Goal: Information Seeking & Learning: Find specific fact

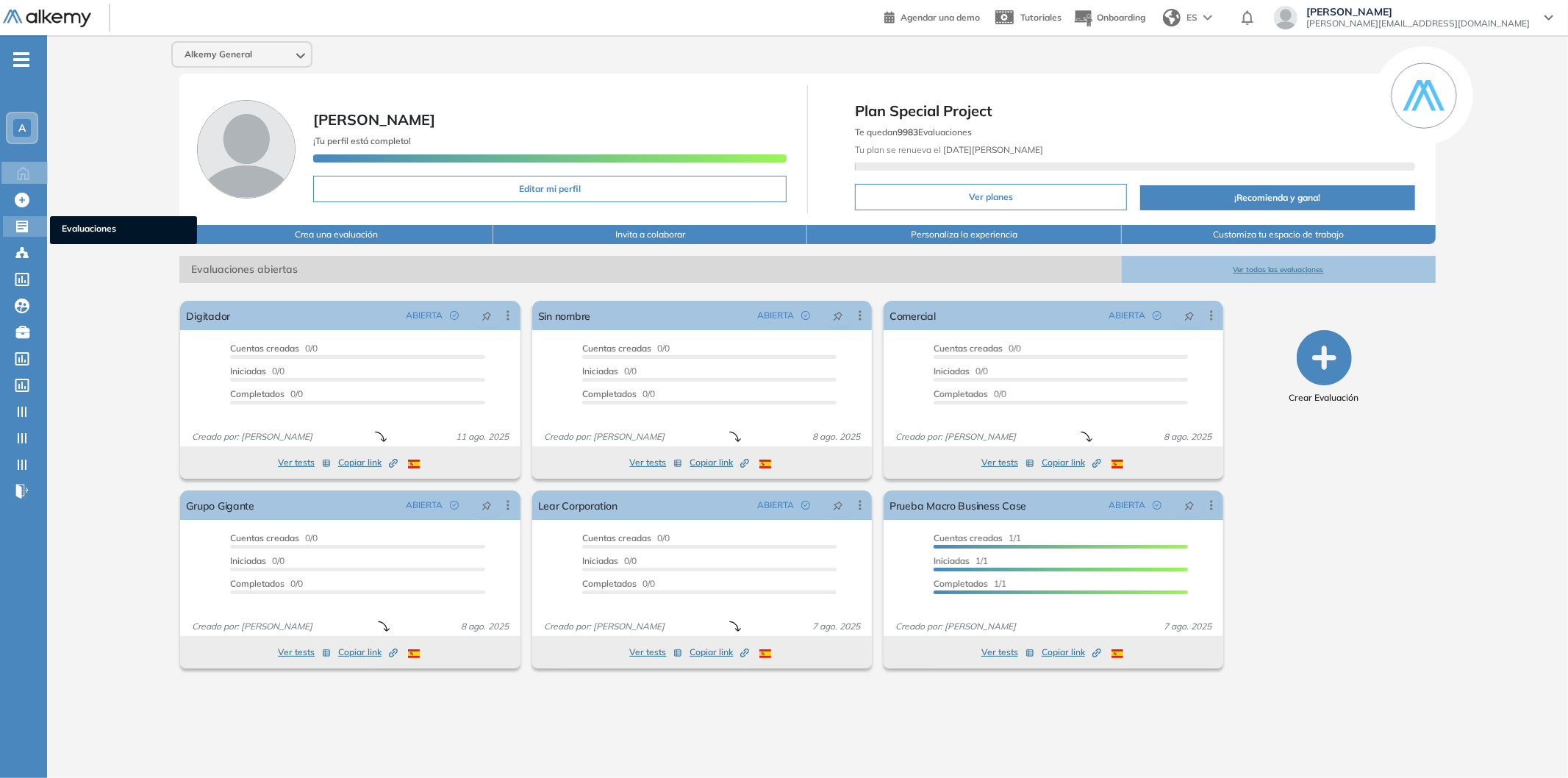
click at [16, 223] on icon at bounding box center [21, 226] width 12 height 12
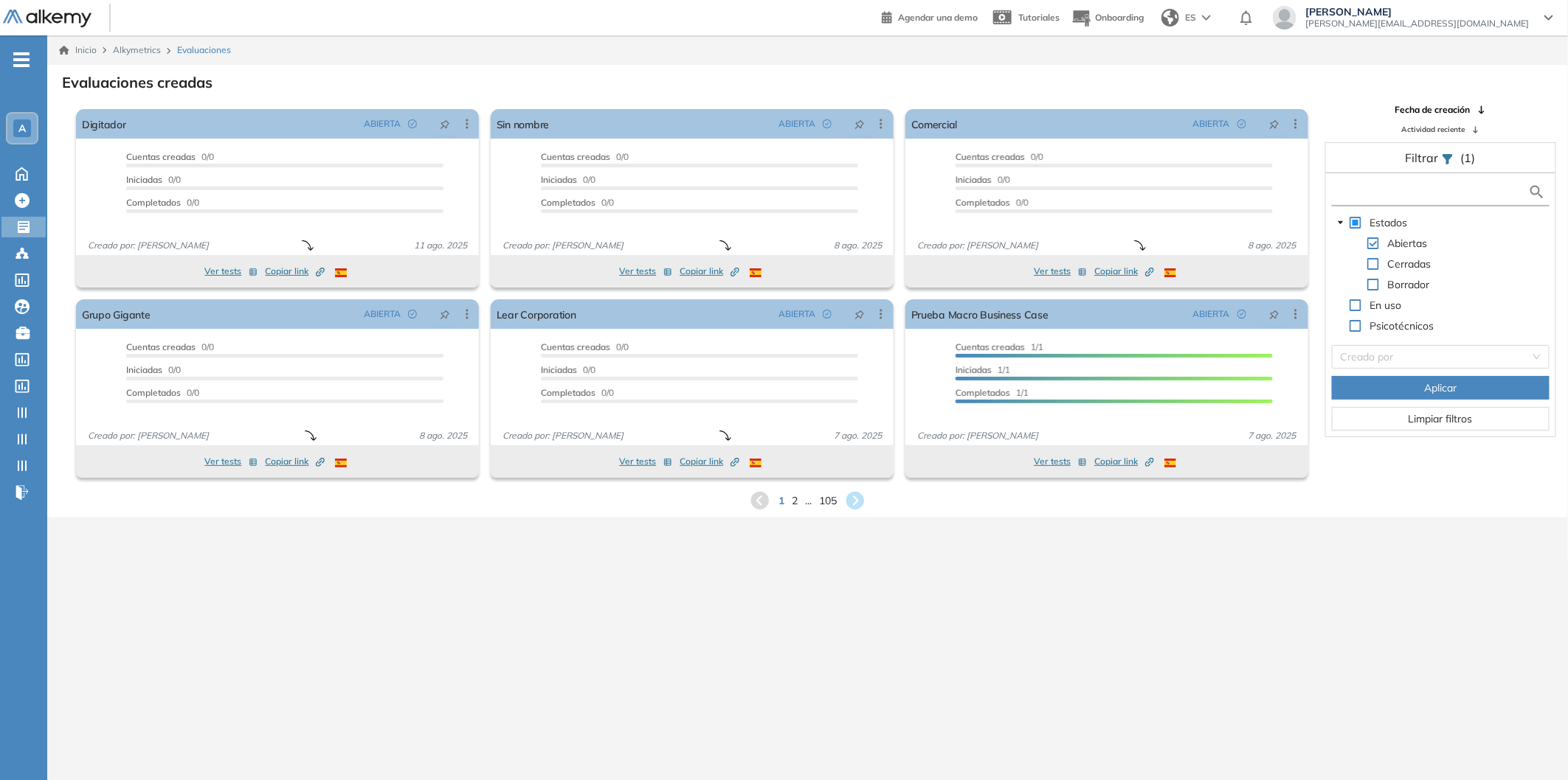
click at [1440, 196] on input "text" at bounding box center [1431, 192] width 193 height 15
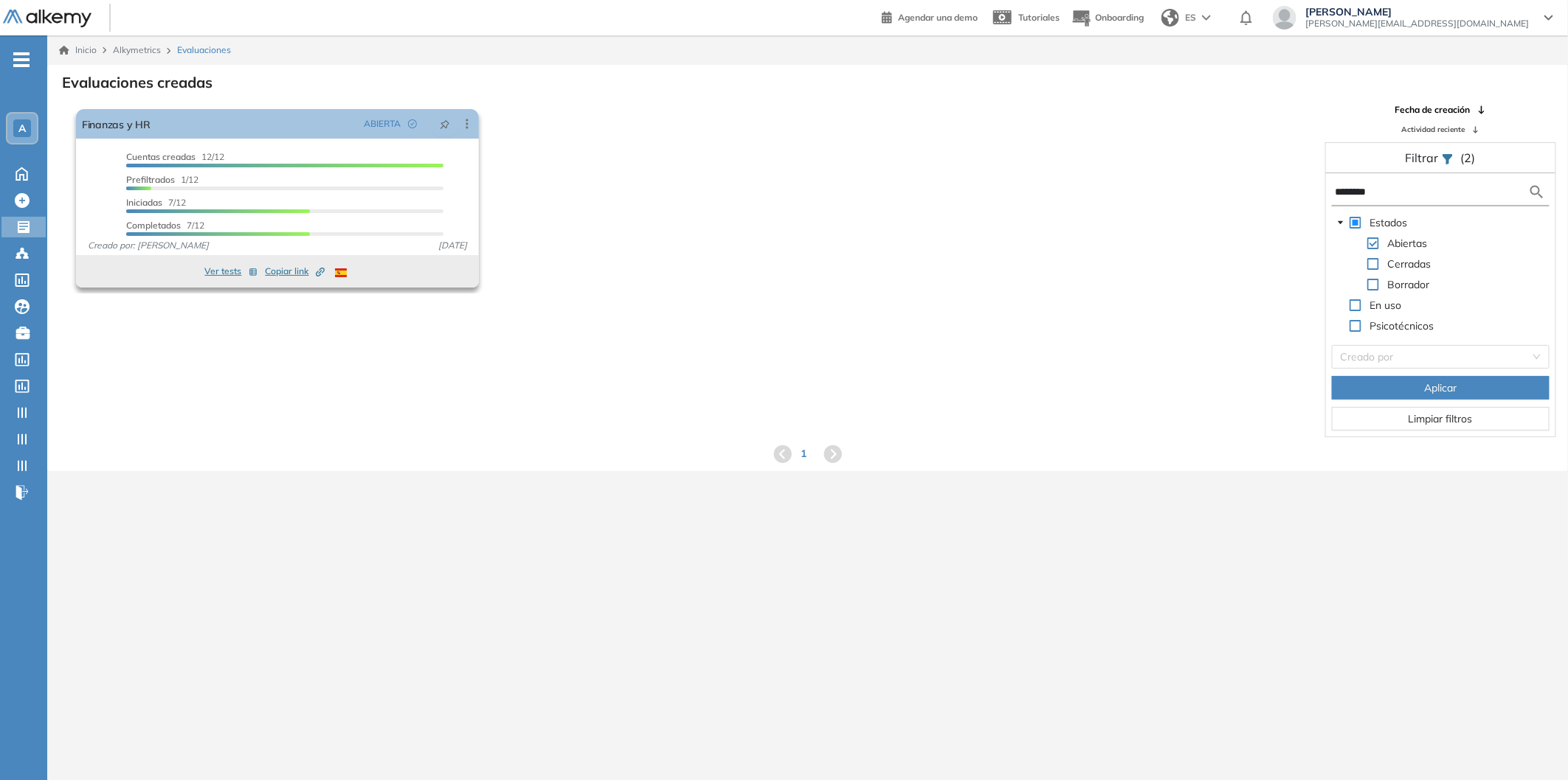
type input "********"
click at [179, 140] on div "Finanzas y HR ABIERTA Editar Los siguientes tests ya no están disponibles o tie…" at bounding box center [277, 182] width 403 height 146
click at [119, 130] on link "Finanzas y HR" at bounding box center [116, 123] width 69 height 29
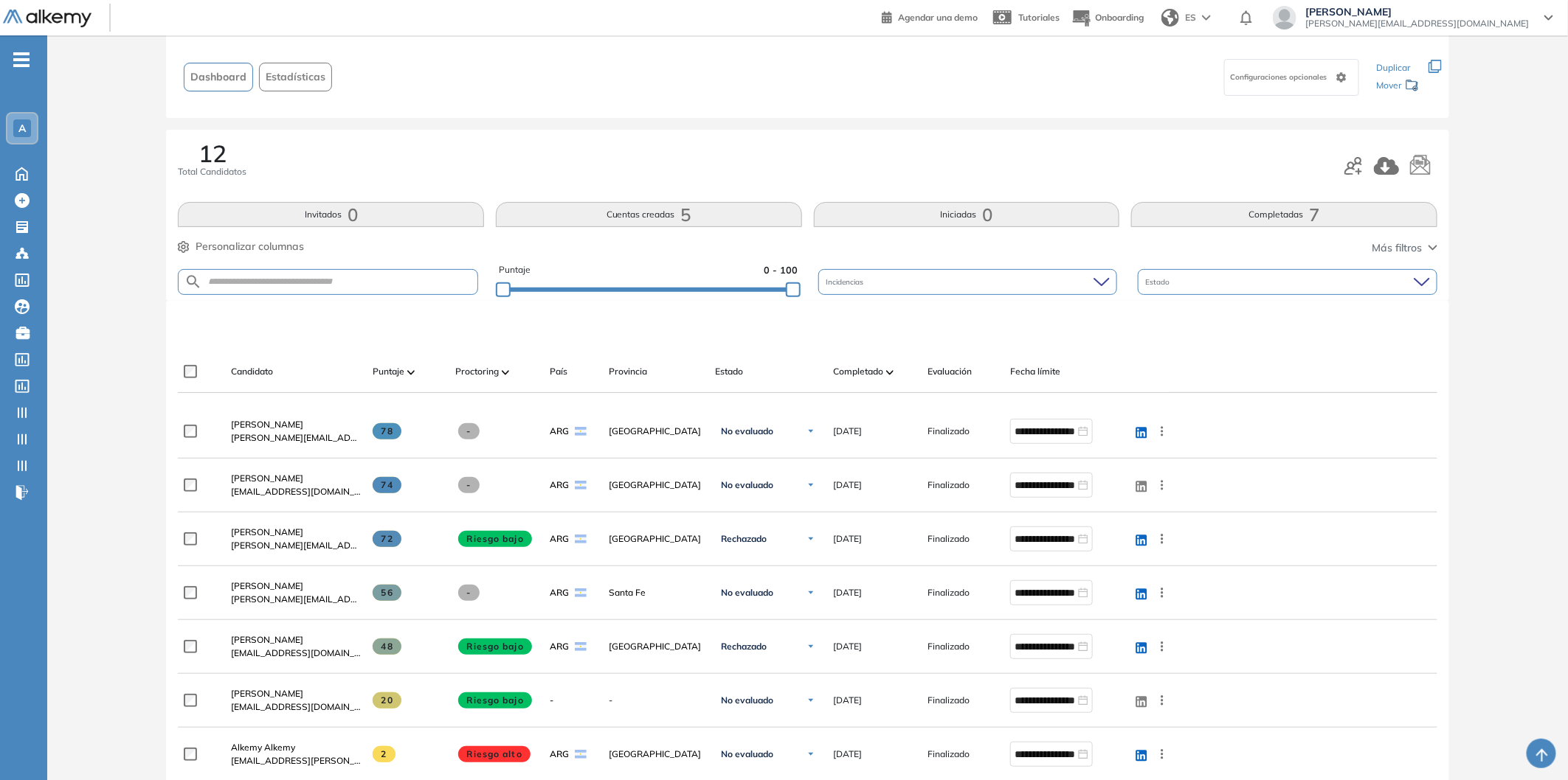
scroll to position [304, 0]
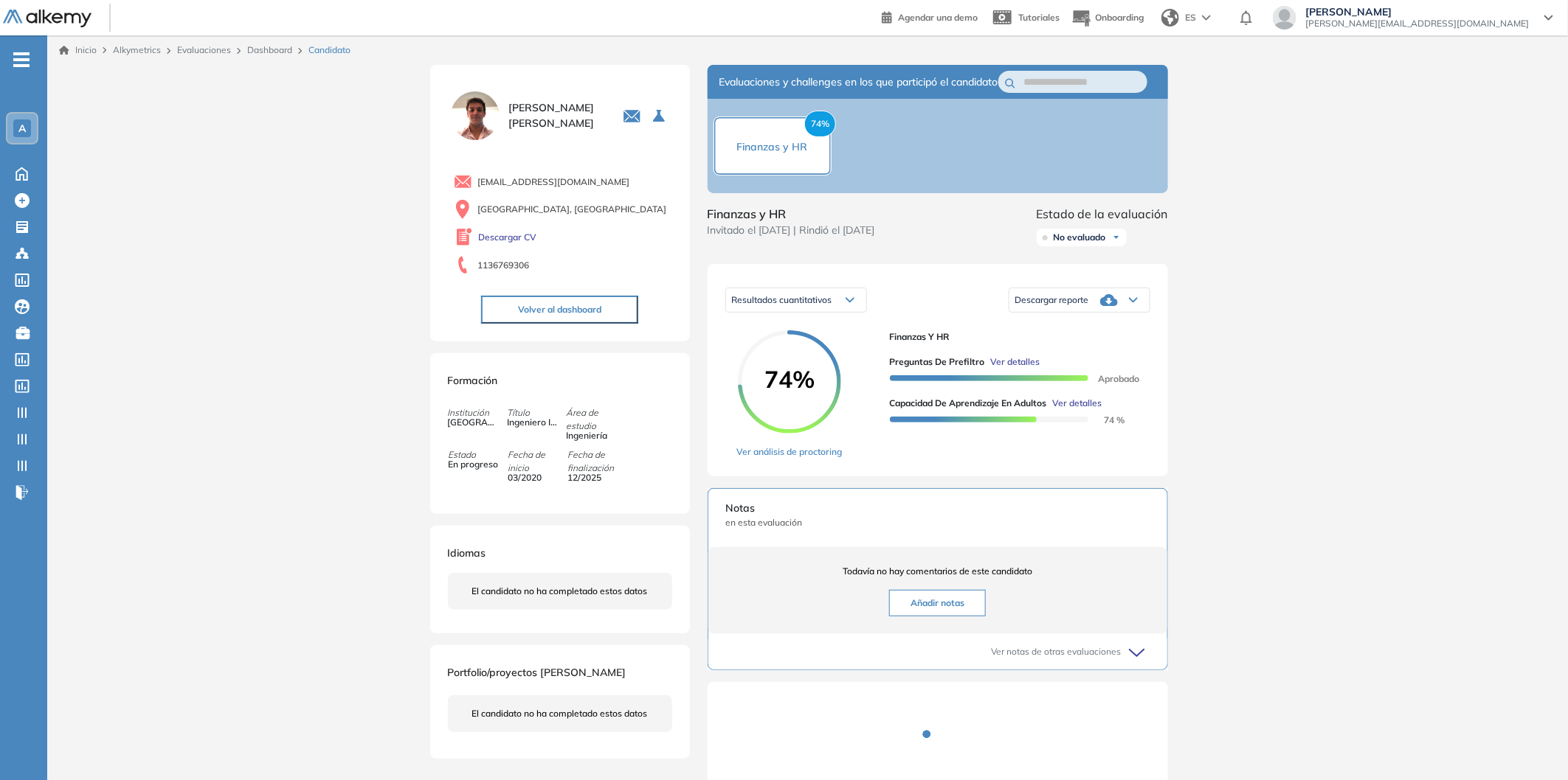
click at [372, 244] on div "Inicio Alkymetrics Evaluaciones Dashboard Candidato Duración : 00:00:00 Cantida…" at bounding box center [807, 469] width 1521 height 867
click at [1008, 365] on div "Preguntas de Prefiltro Ver detalles Aprobado Capacidad de Aprendizaje en Adulto…" at bounding box center [1013, 385] width 248 height 83
click at [1005, 368] on div "Preguntas de Prefiltro Ver detalles Aprobado Capacidad de Aprendizaje en Adulto…" at bounding box center [1013, 385] width 248 height 83
click at [1003, 369] on span "Ver detalles" at bounding box center [1015, 361] width 49 height 13
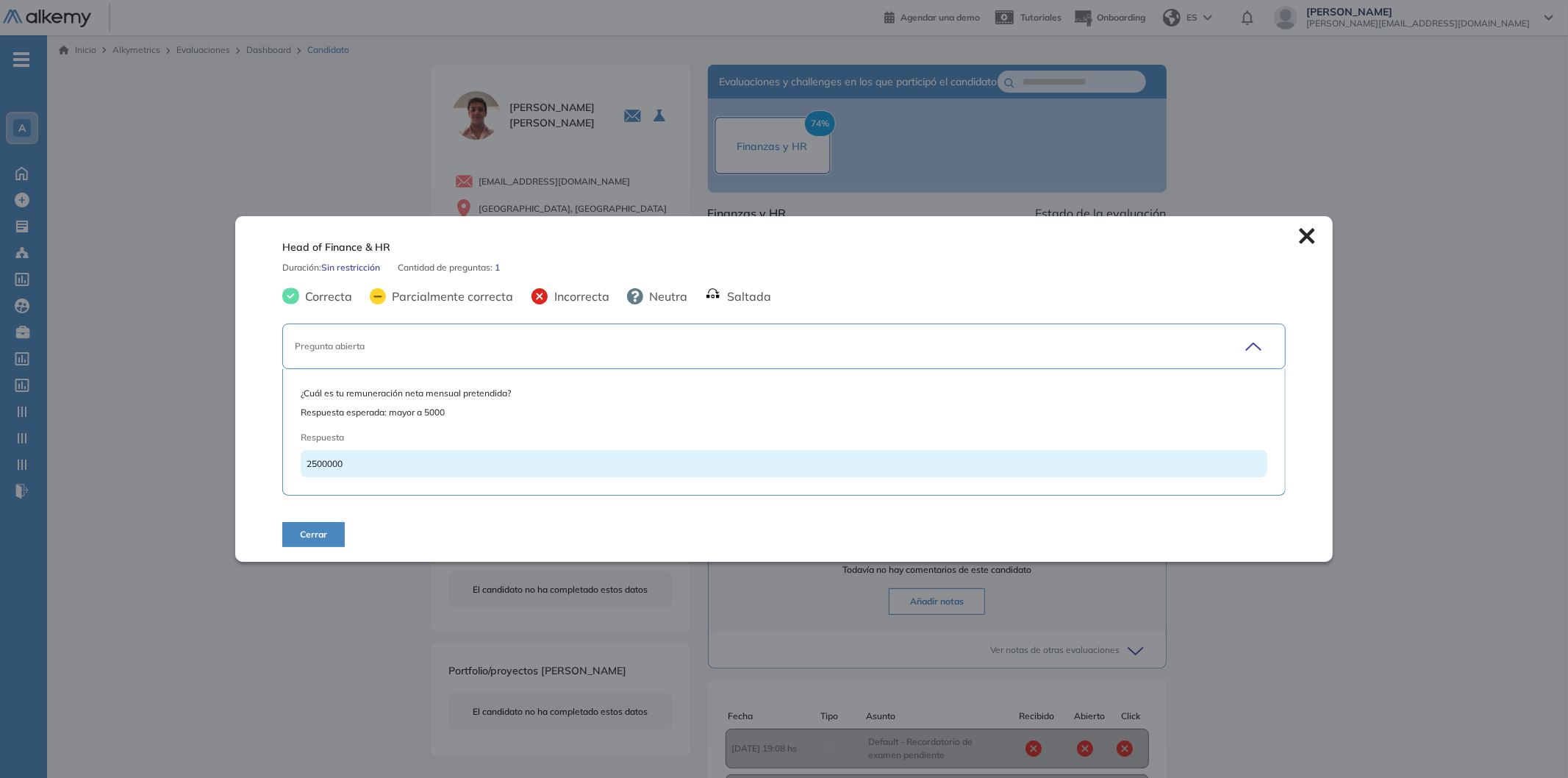
click at [1296, 245] on div "Head of Finance & HR Duración : Sin restricción Cantidad de preguntas: 1 Correc…" at bounding box center [783, 389] width 1097 height 346
click at [1302, 242] on icon at bounding box center [1307, 236] width 16 height 16
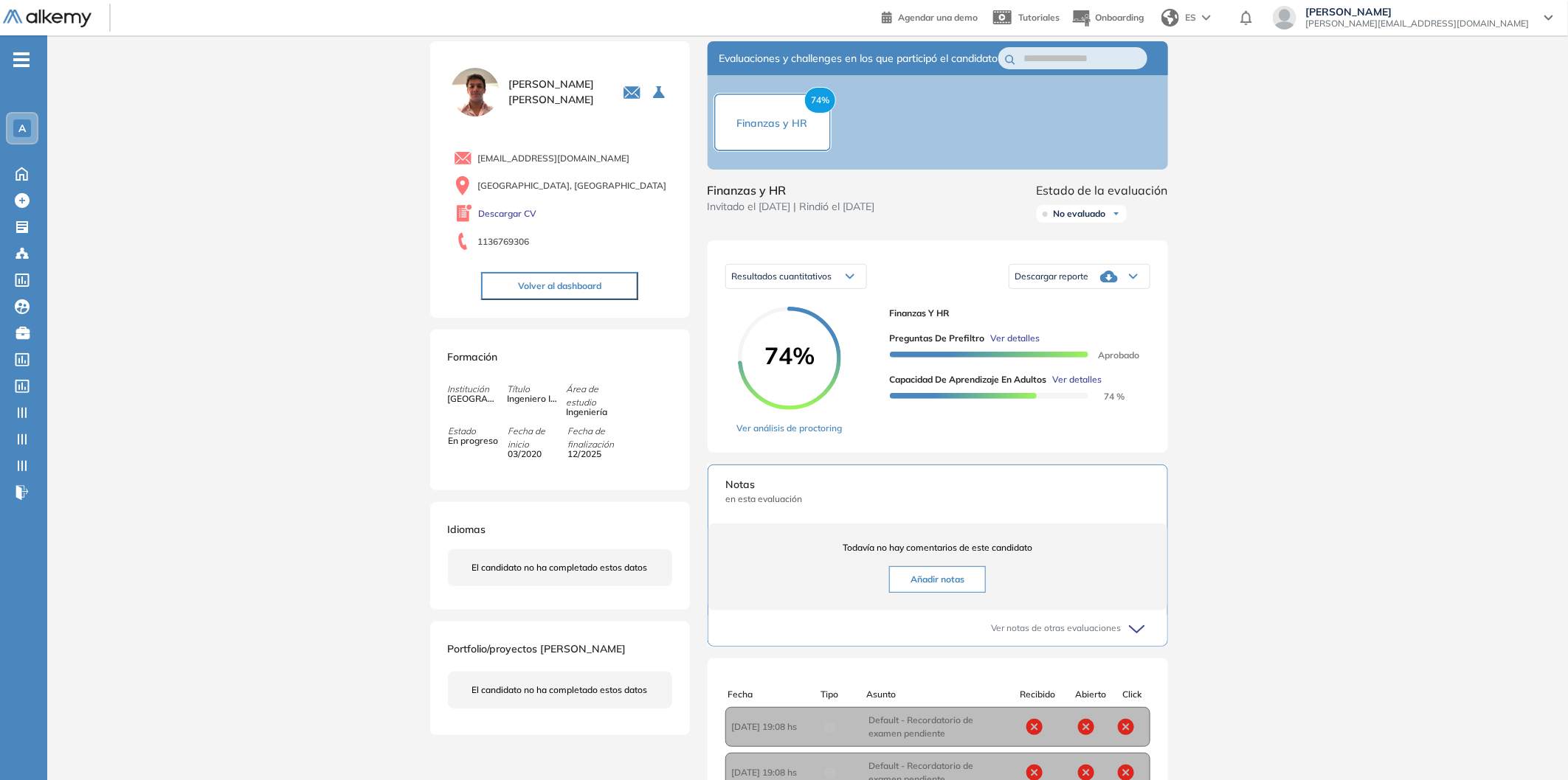
scroll to position [22, 0]
click at [1055, 388] on button "Ver detalles" at bounding box center [1074, 381] width 55 height 13
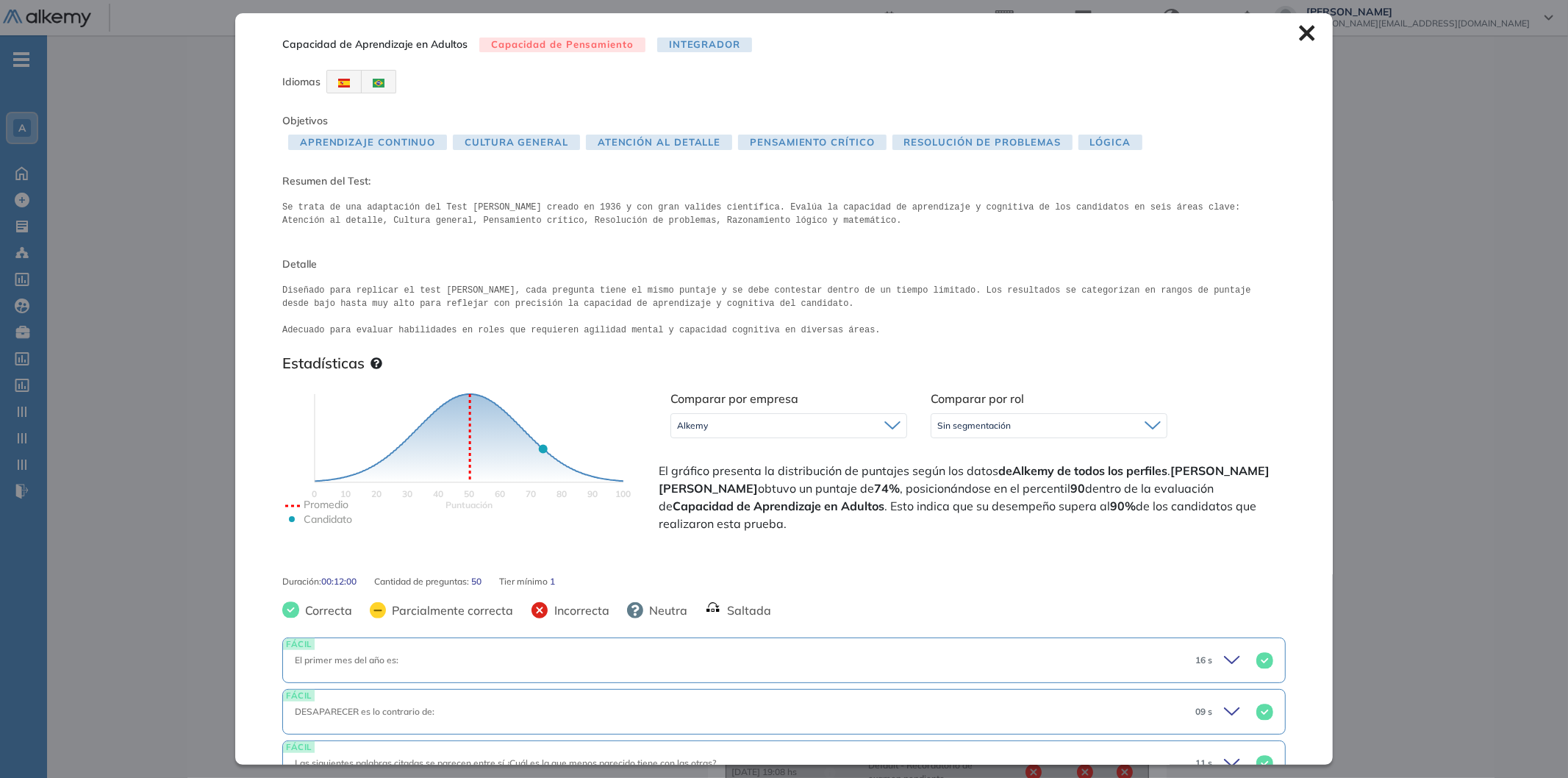
click at [1299, 37] on icon at bounding box center [1307, 33] width 16 height 16
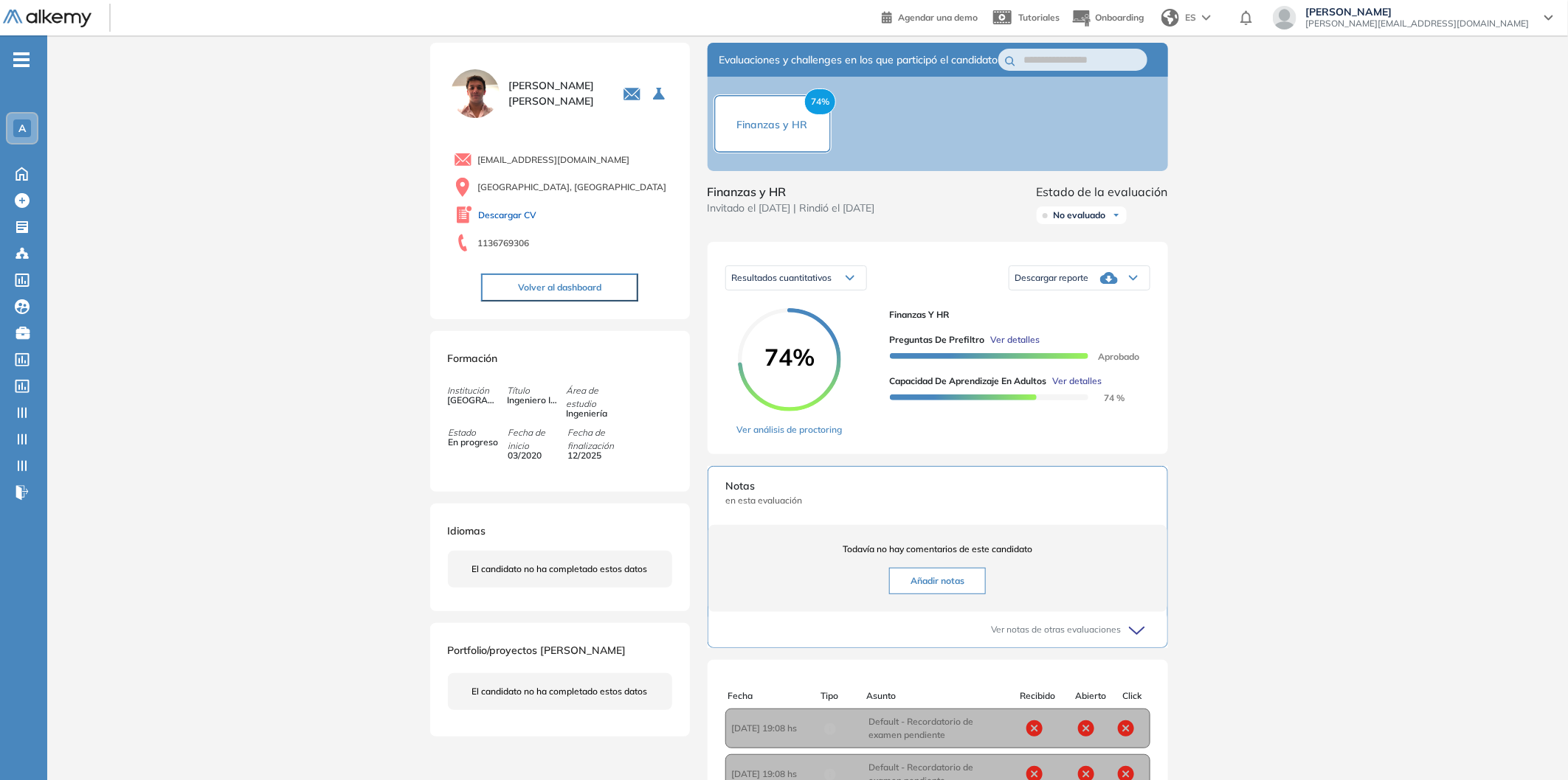
click at [505, 220] on link "Descargar CV" at bounding box center [507, 215] width 58 height 13
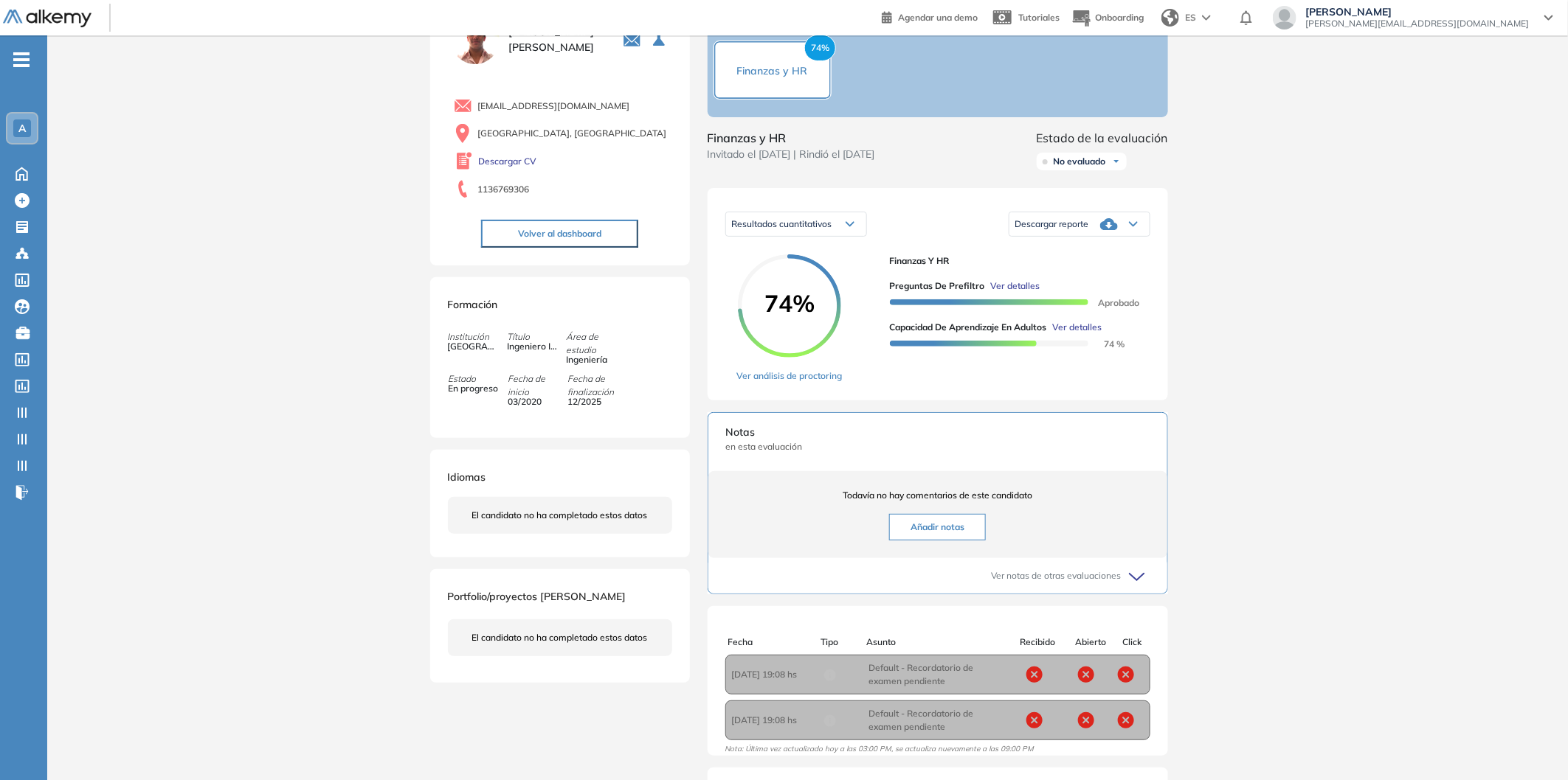
scroll to position [0, 0]
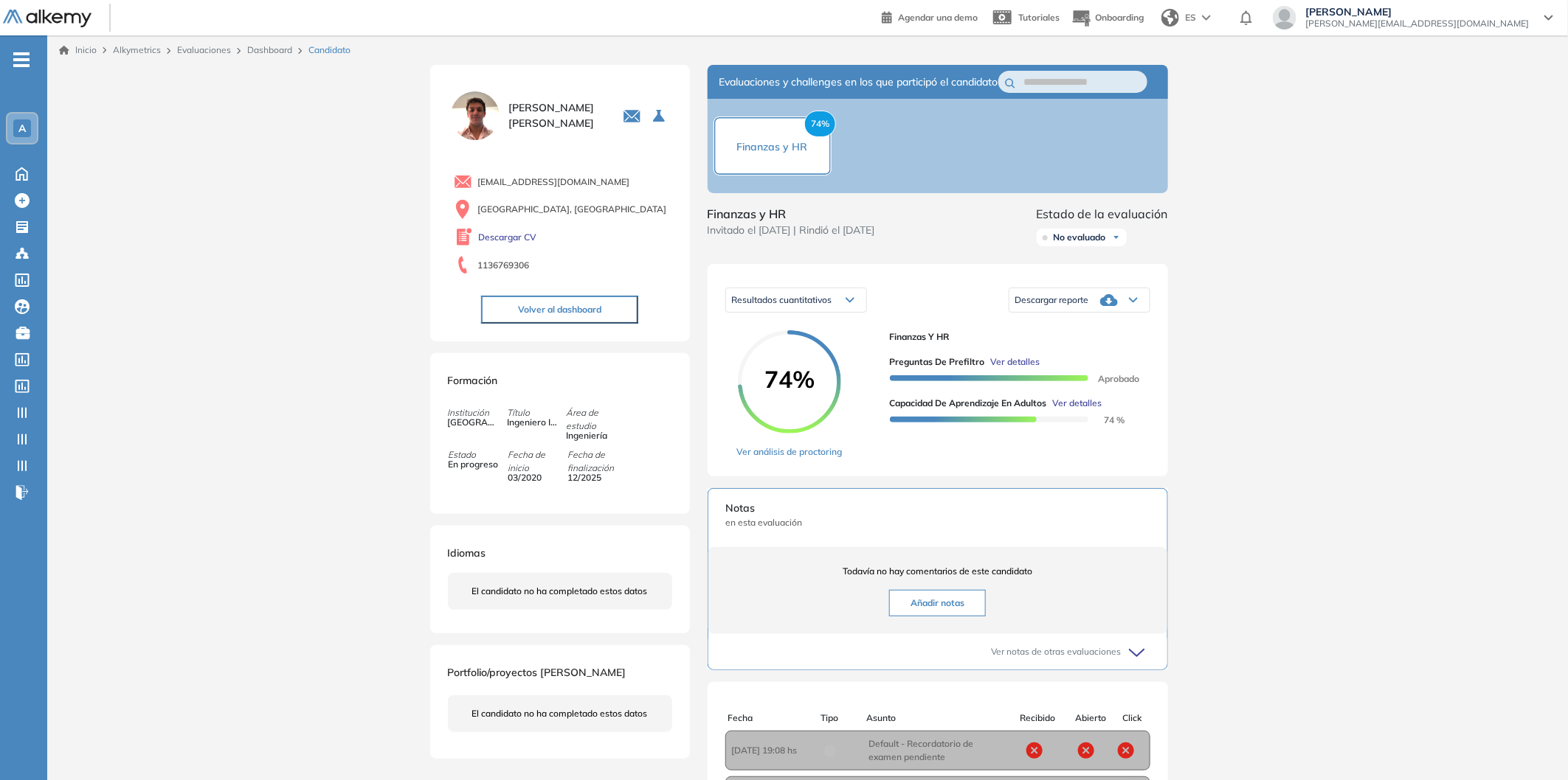
click at [1080, 410] on span "Ver detalles" at bounding box center [1077, 402] width 49 height 13
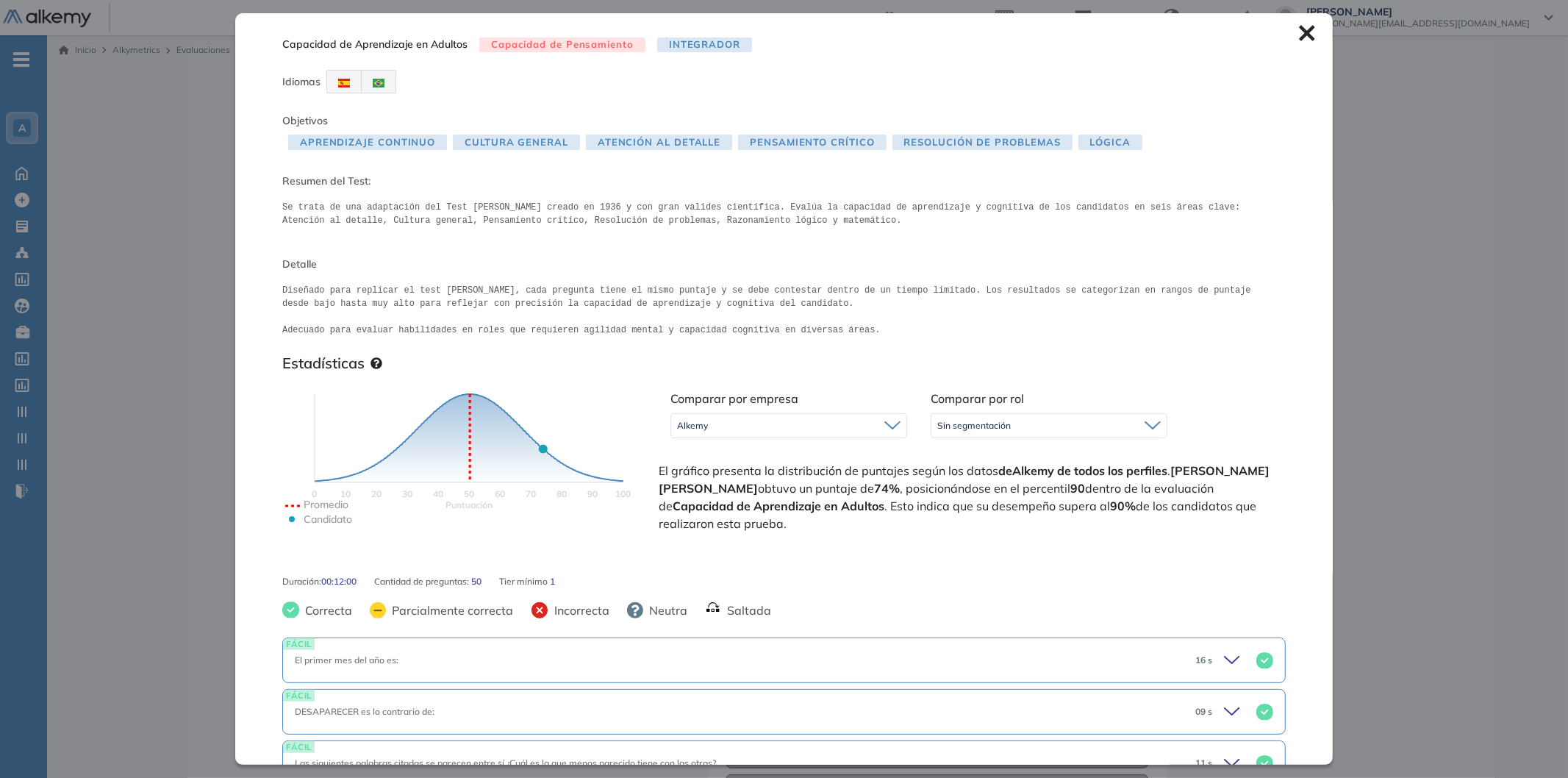
click at [163, 427] on div "Inicio Alkymetrics Evaluaciones Dashboard Candidato Capacidad de Aprendizaje en…" at bounding box center [807, 485] width 1521 height 900
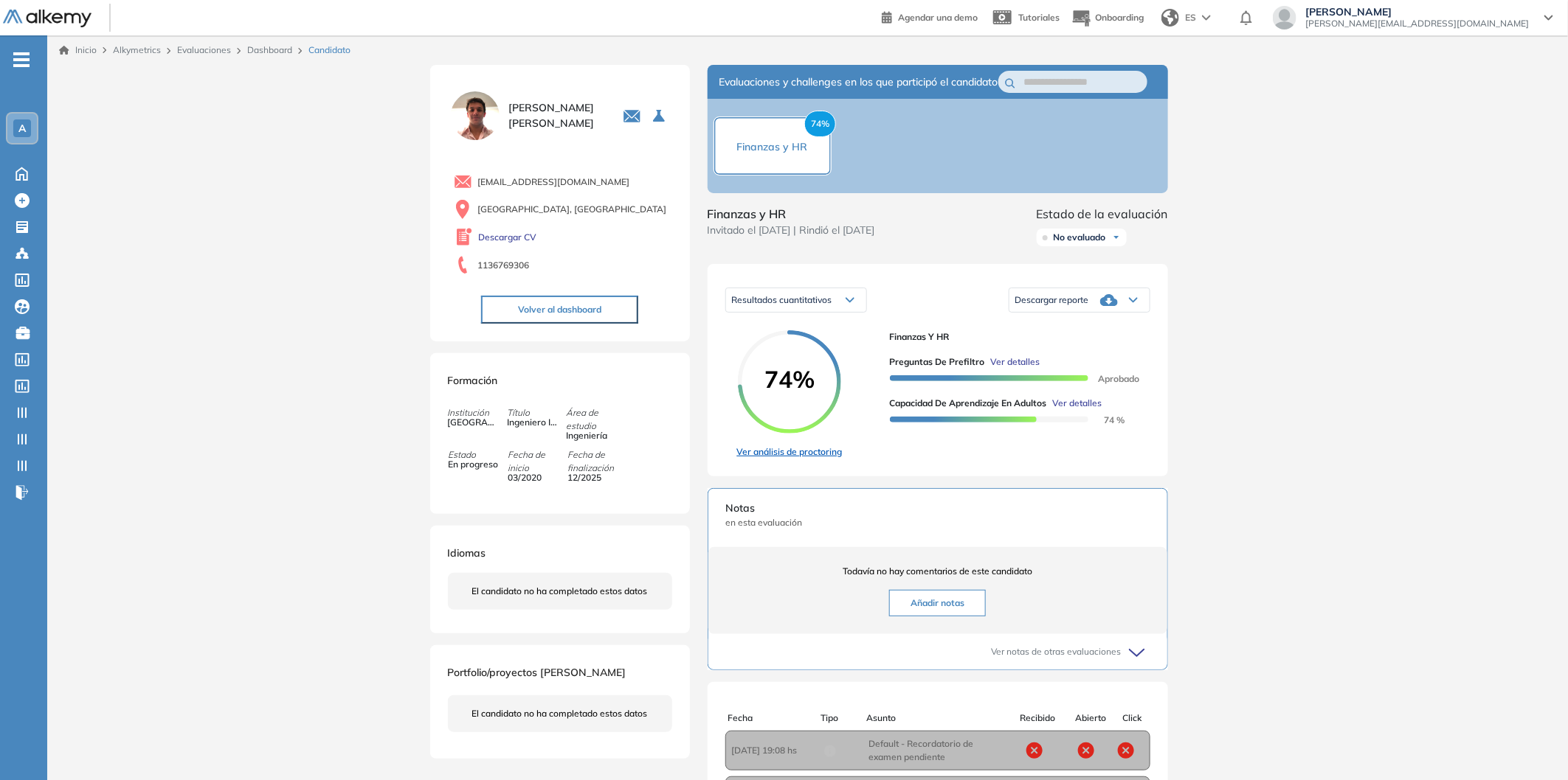
click at [811, 459] on link "Ver análisis de proctoring" at bounding box center [789, 452] width 105 height 13
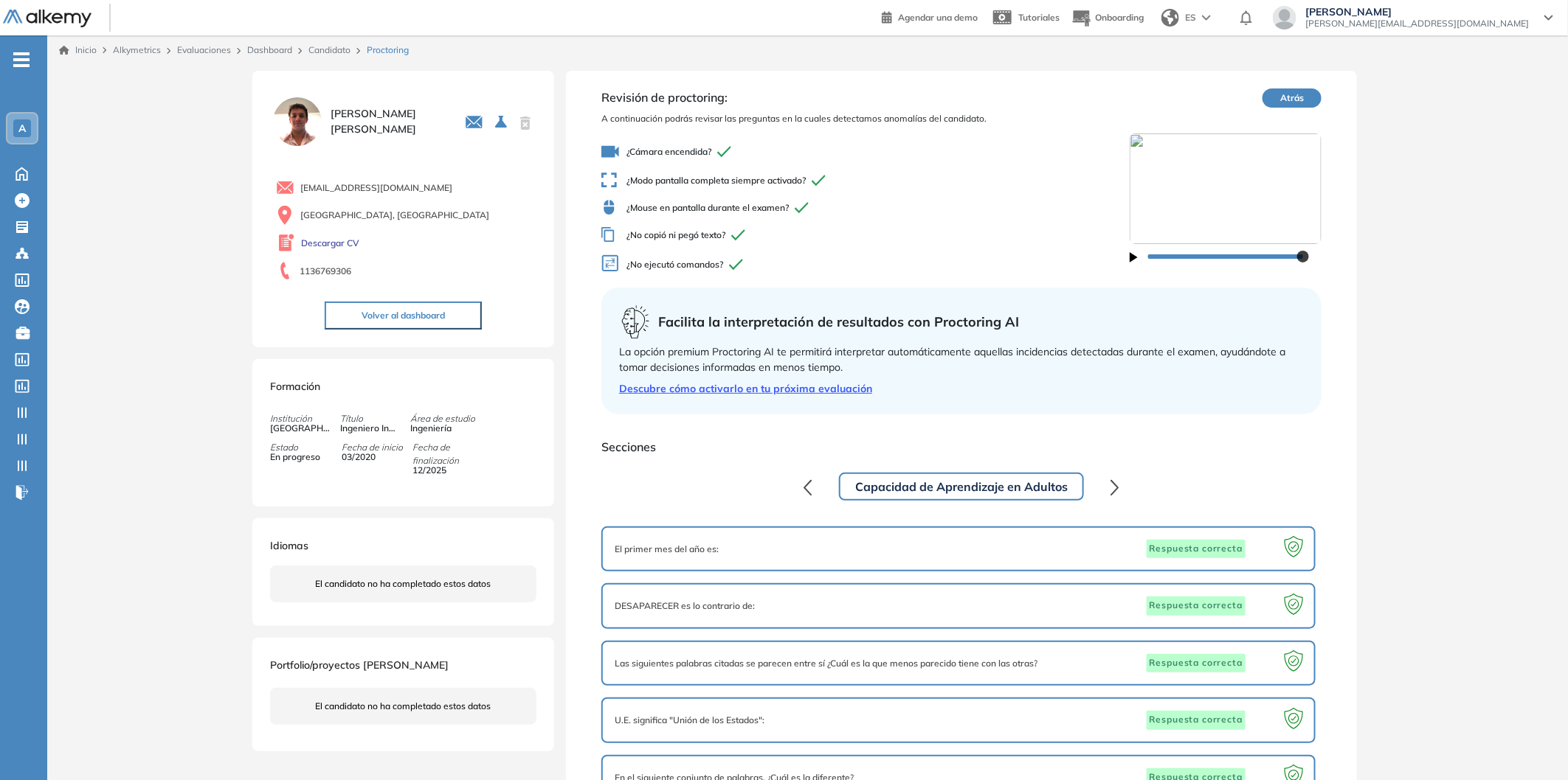
click at [447, 311] on button "Volver al dashboard" at bounding box center [404, 315] width 157 height 28
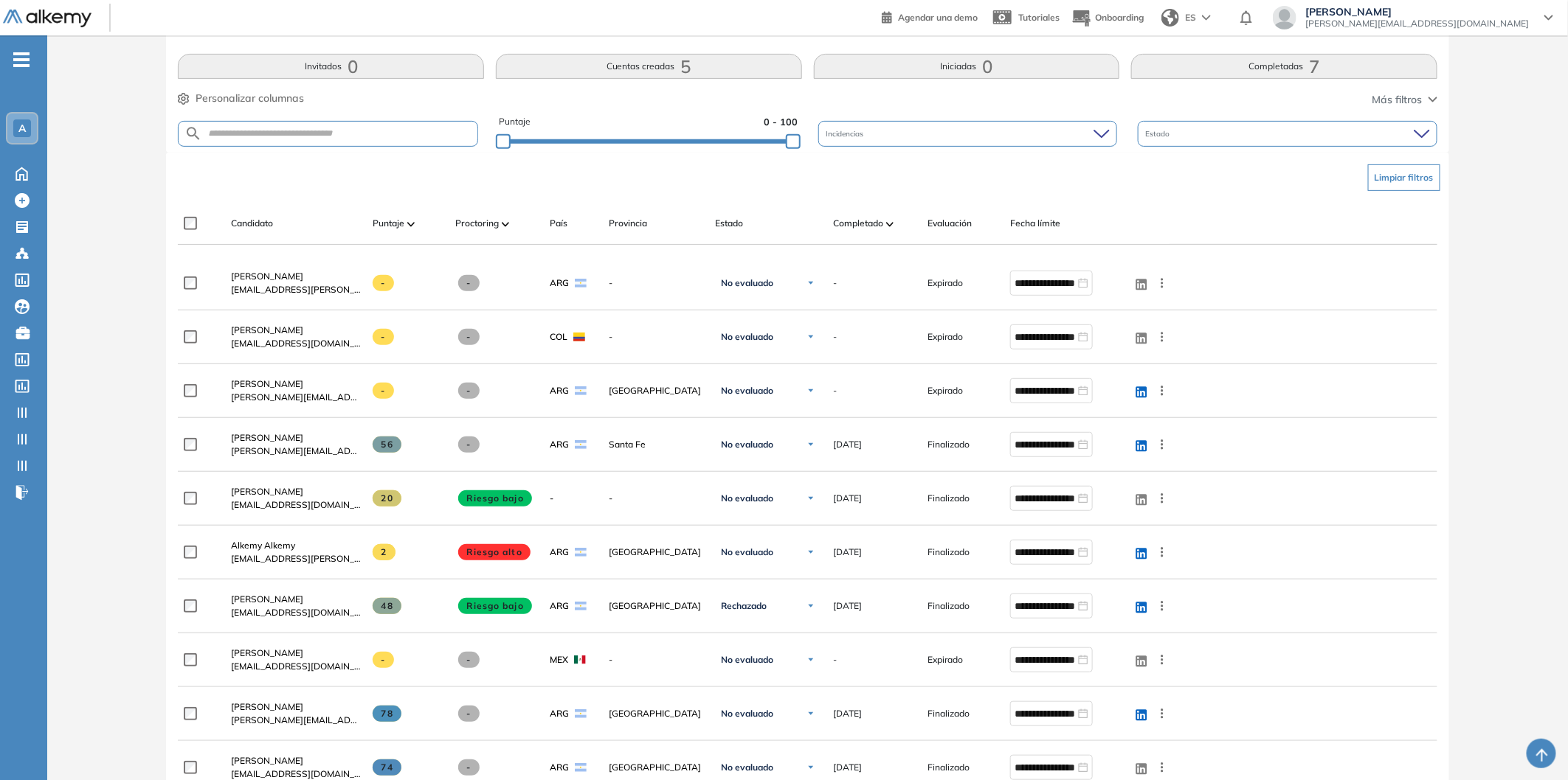
scroll to position [151, 0]
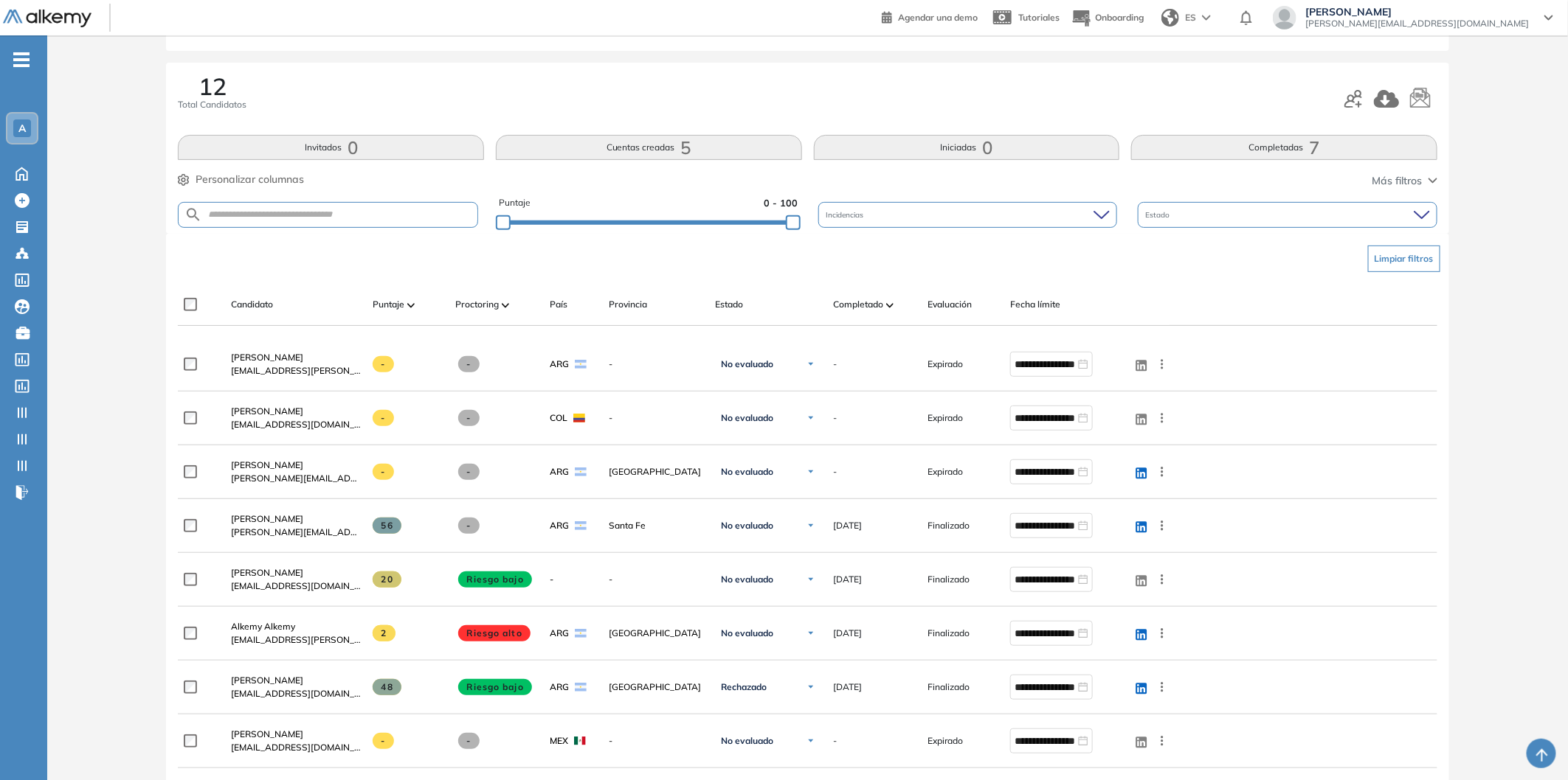
click at [413, 297] on span at bounding box center [411, 304] width 7 height 15
click at [410, 309] on span at bounding box center [411, 304] width 7 height 15
click at [410, 303] on img at bounding box center [411, 305] width 7 height 4
click at [411, 303] on img at bounding box center [411, 305] width 7 height 4
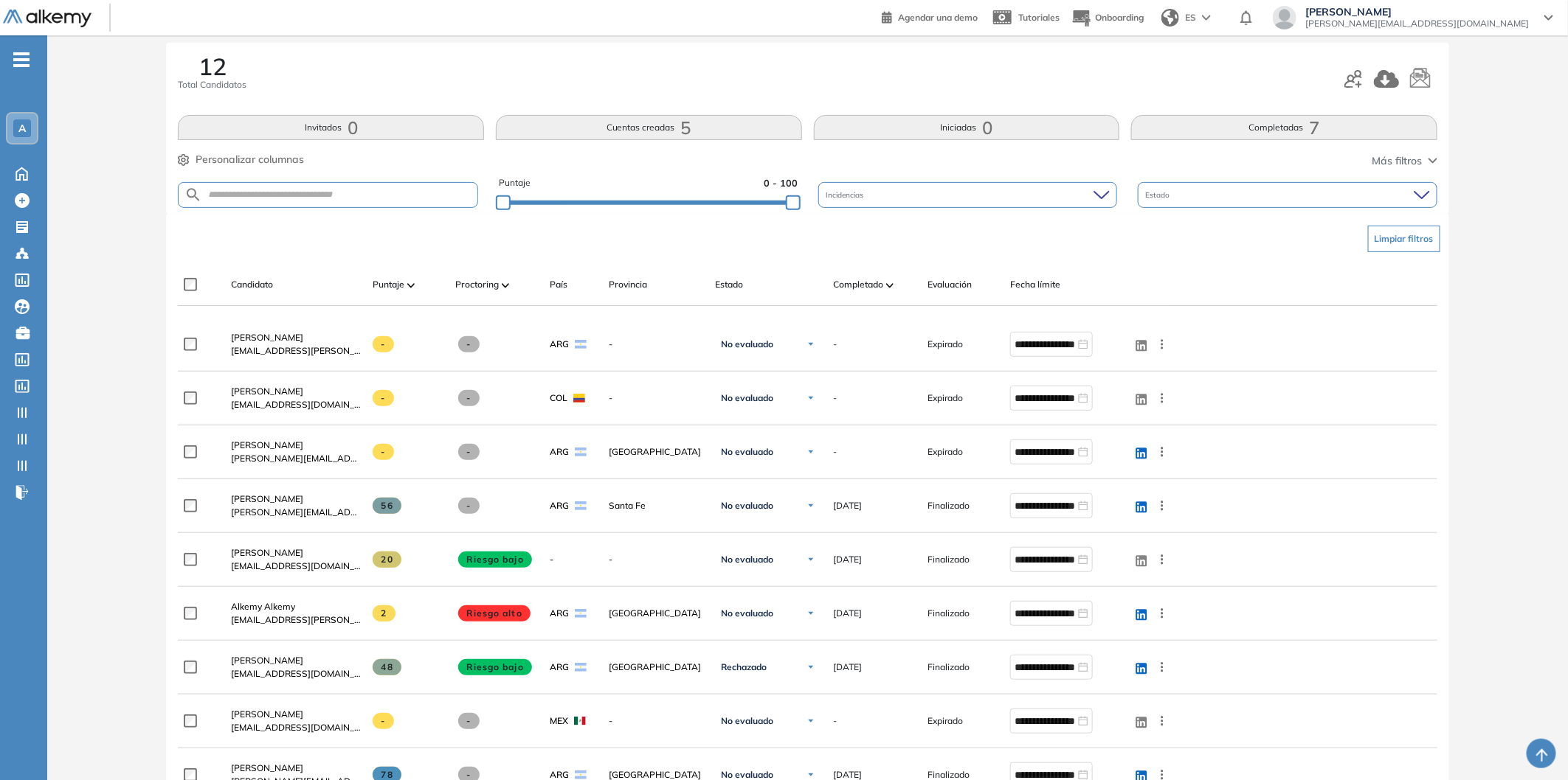
scroll to position [133, 0]
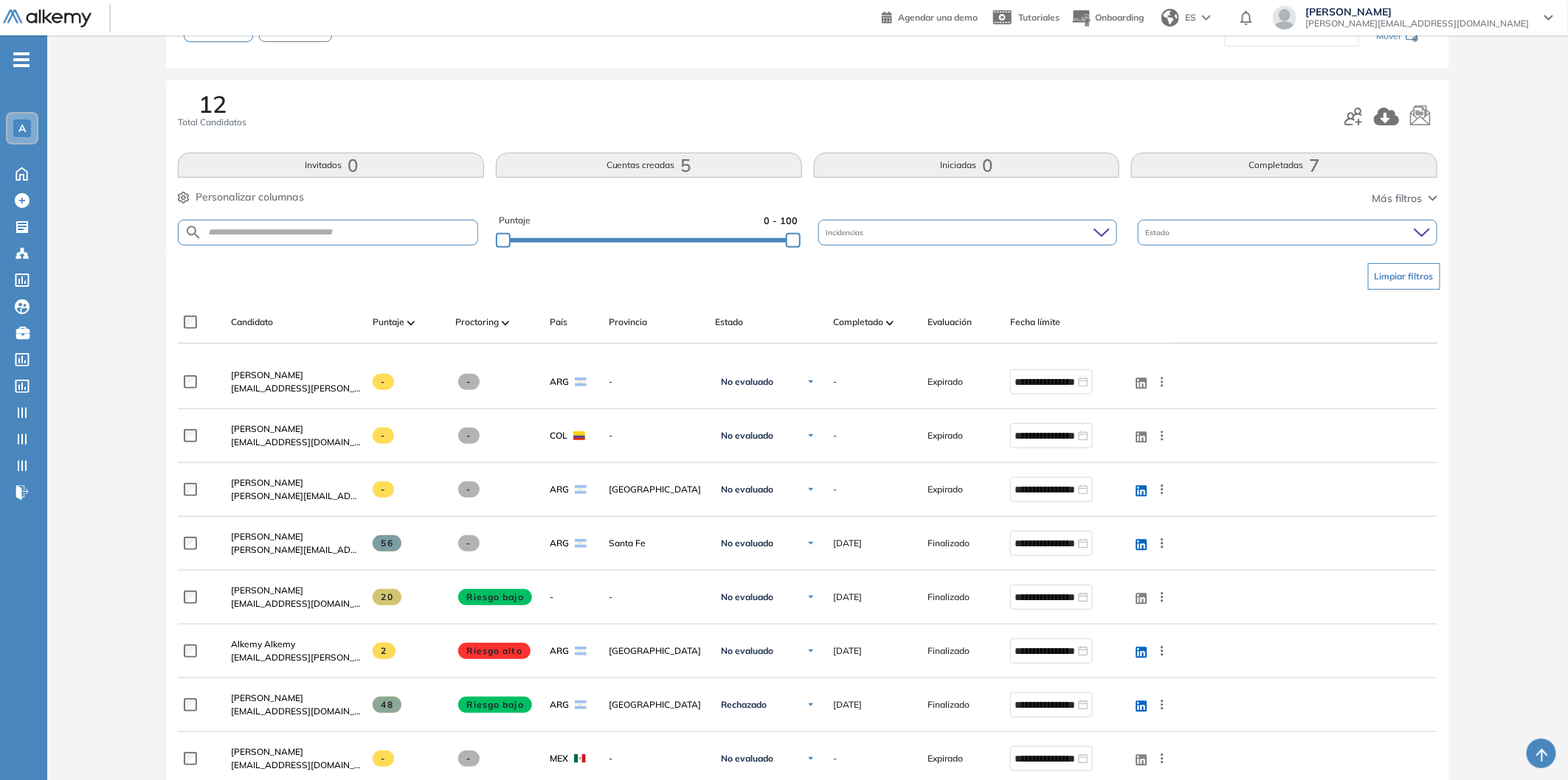
click at [1283, 154] on button "Completadas 7" at bounding box center [1283, 165] width 306 height 25
click at [1000, 165] on button "Iniciadas 0" at bounding box center [966, 165] width 306 height 25
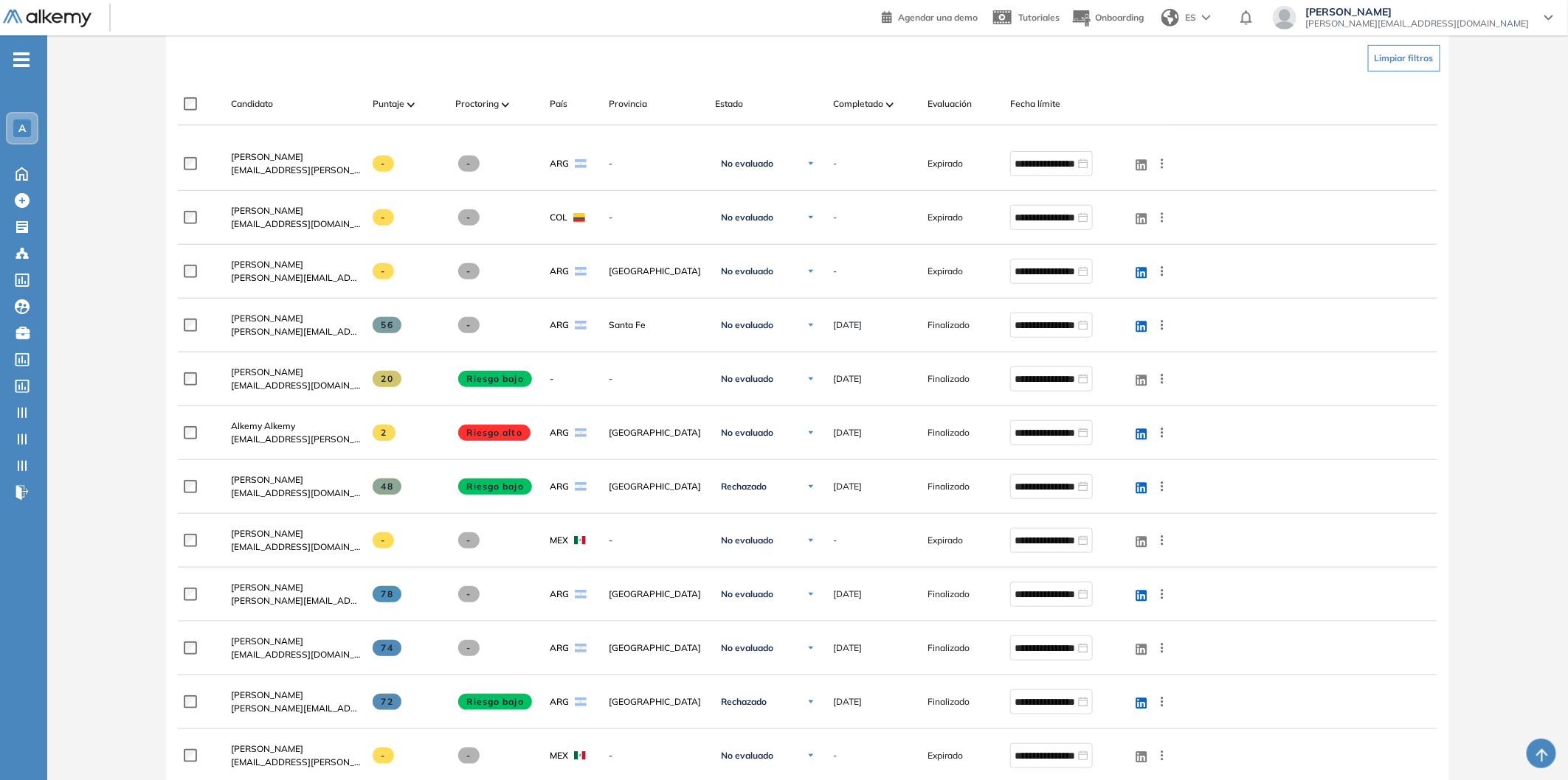
scroll to position [620, 0]
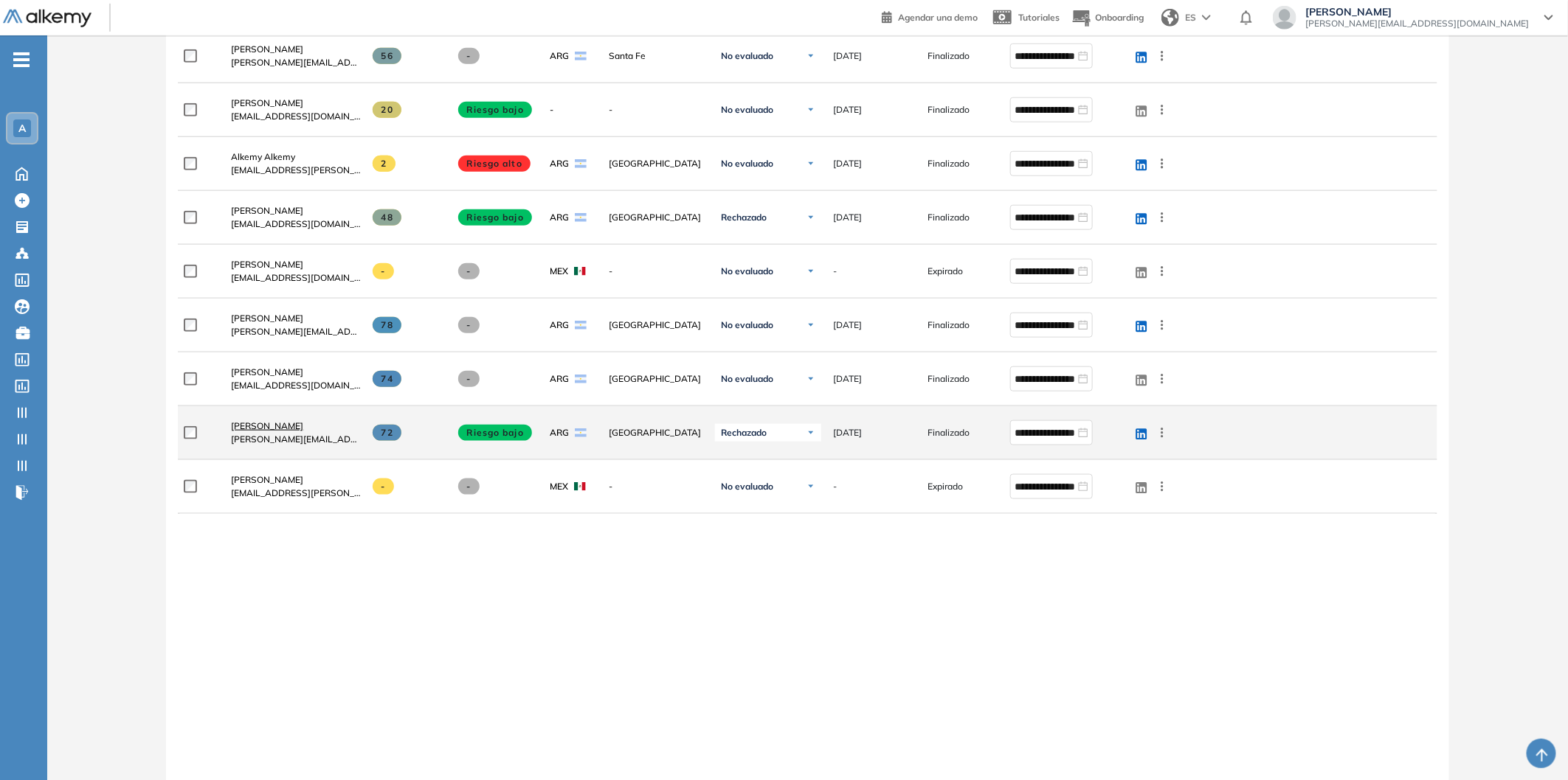
click at [265, 429] on span "[PERSON_NAME]" at bounding box center [267, 426] width 72 height 11
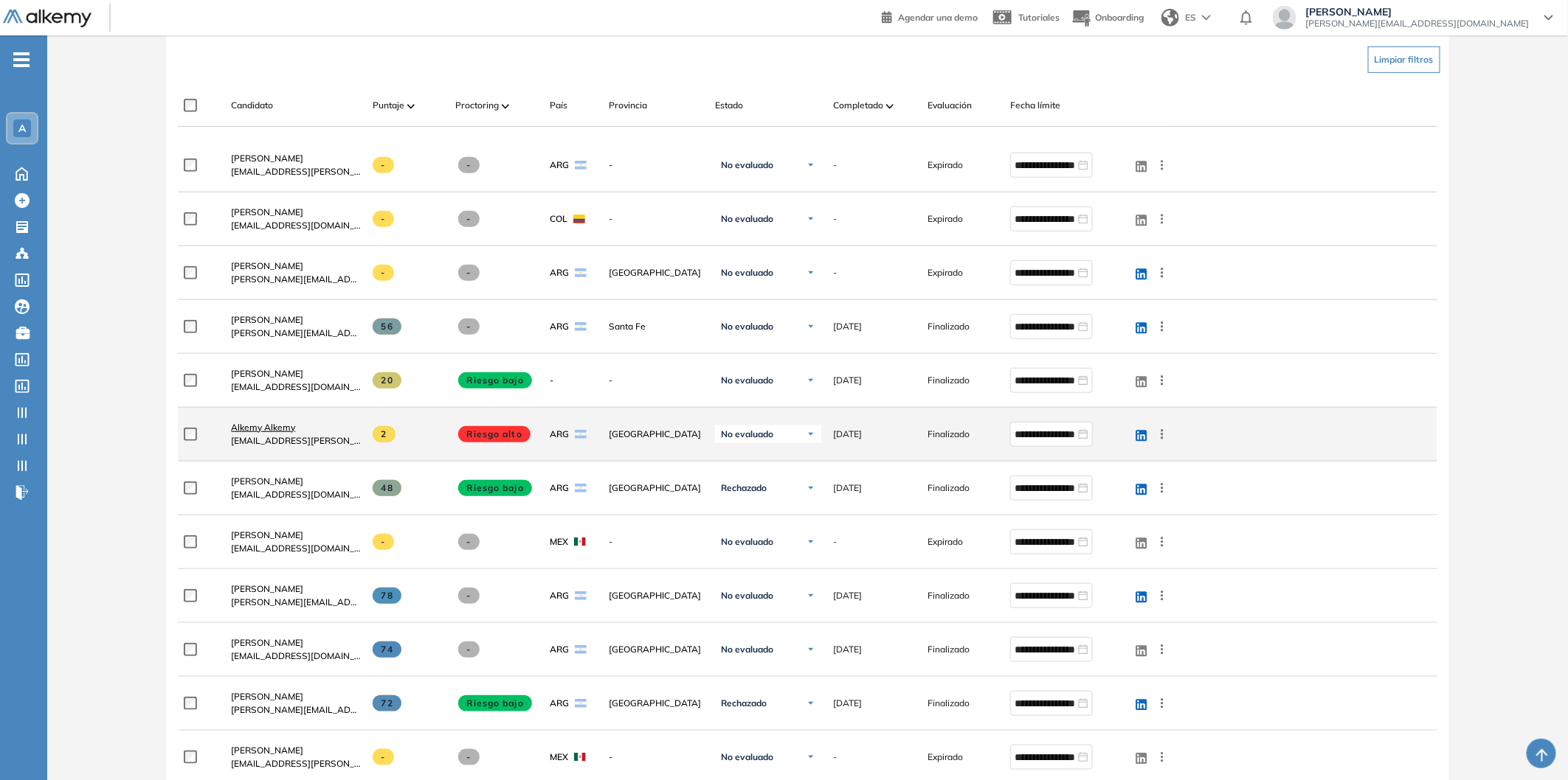
scroll to position [459, 0]
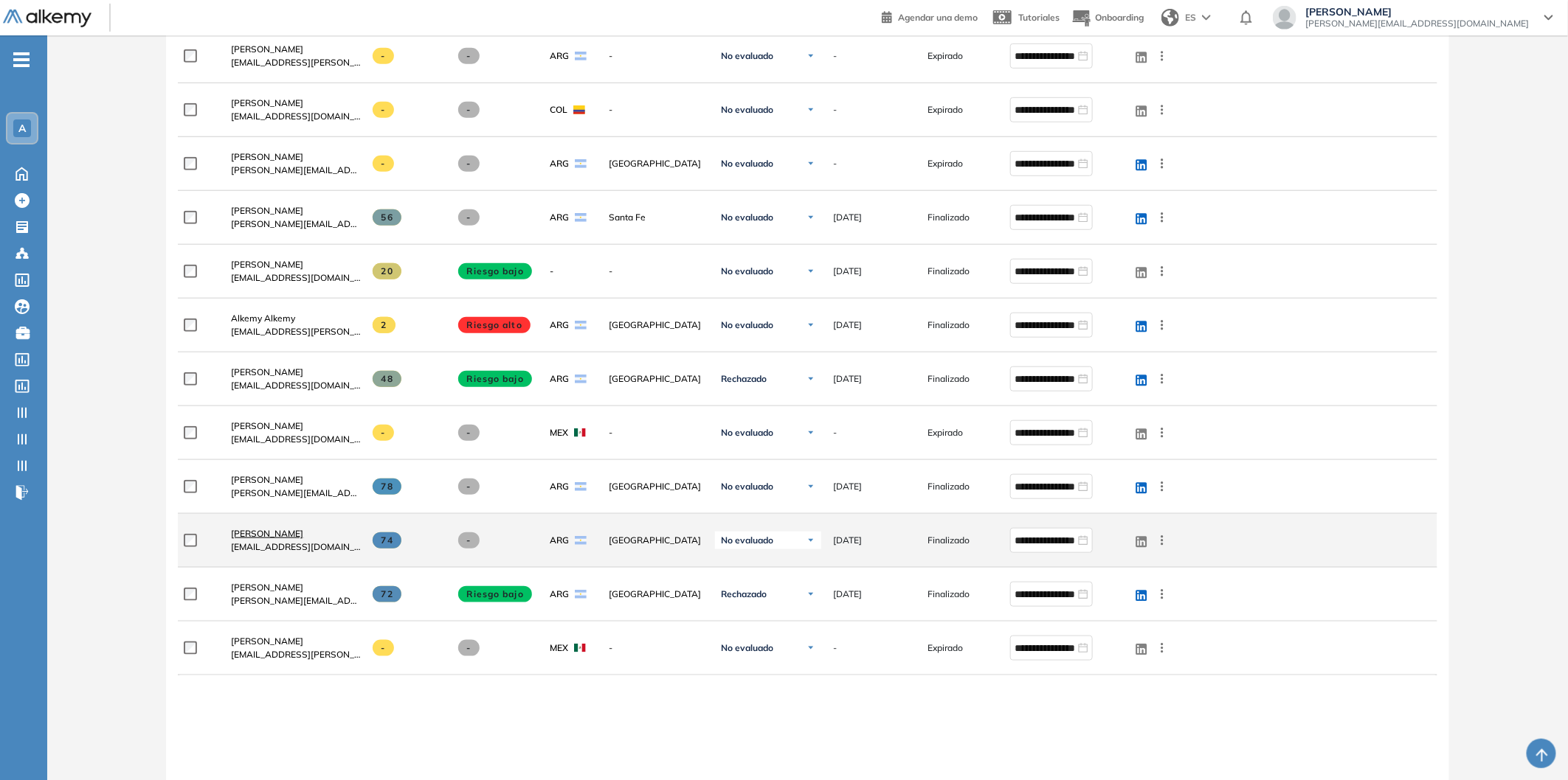
click at [264, 535] on span "[PERSON_NAME]" at bounding box center [267, 534] width 72 height 11
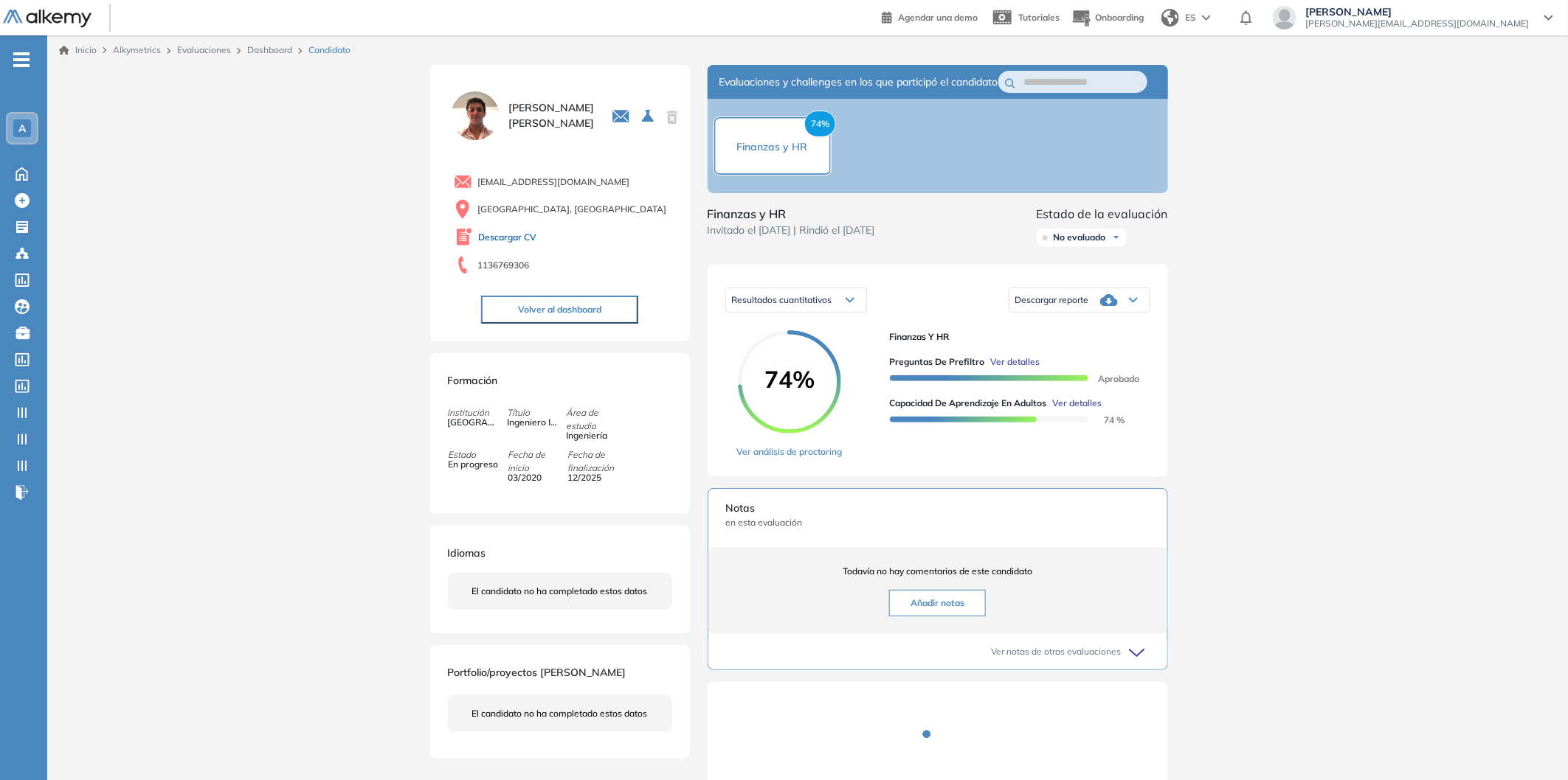
click at [520, 243] on link "Descargar CV" at bounding box center [507, 237] width 58 height 13
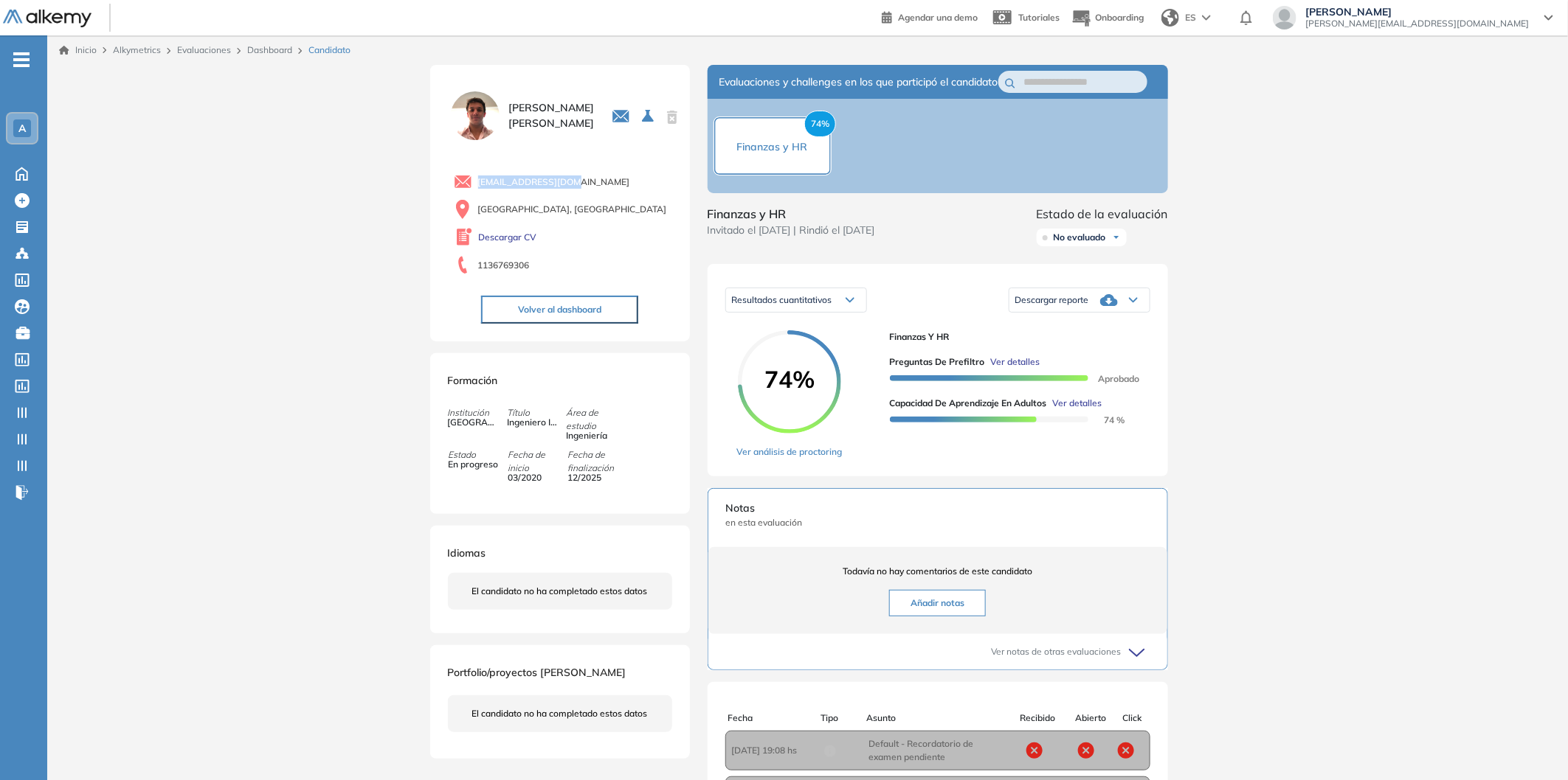
drag, startPoint x: 572, startPoint y: 182, endPoint x: 477, endPoint y: 183, distance: 95.0
click at [477, 183] on div "[EMAIL_ADDRESS][DOMAIN_NAME]" at bounding box center [563, 181] width 219 height 19
copy span "[EMAIL_ADDRESS][DOMAIN_NAME]"
